Goal: Check status: Check status

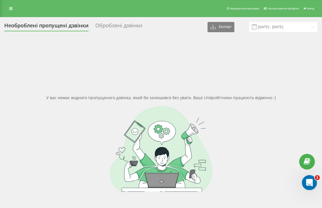
click at [309, 182] on icon "Открыть службу сообщений Intercom" at bounding box center [308, 182] width 9 height 9
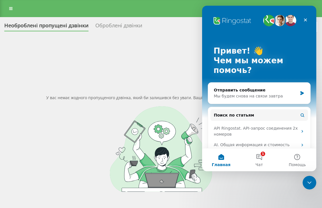
click at [72, 162] on div at bounding box center [160, 149] width 313 height 86
click at [305, 20] on icon "Закрыть" at bounding box center [305, 20] width 3 height 3
